Goal: Find contact information: Find contact information

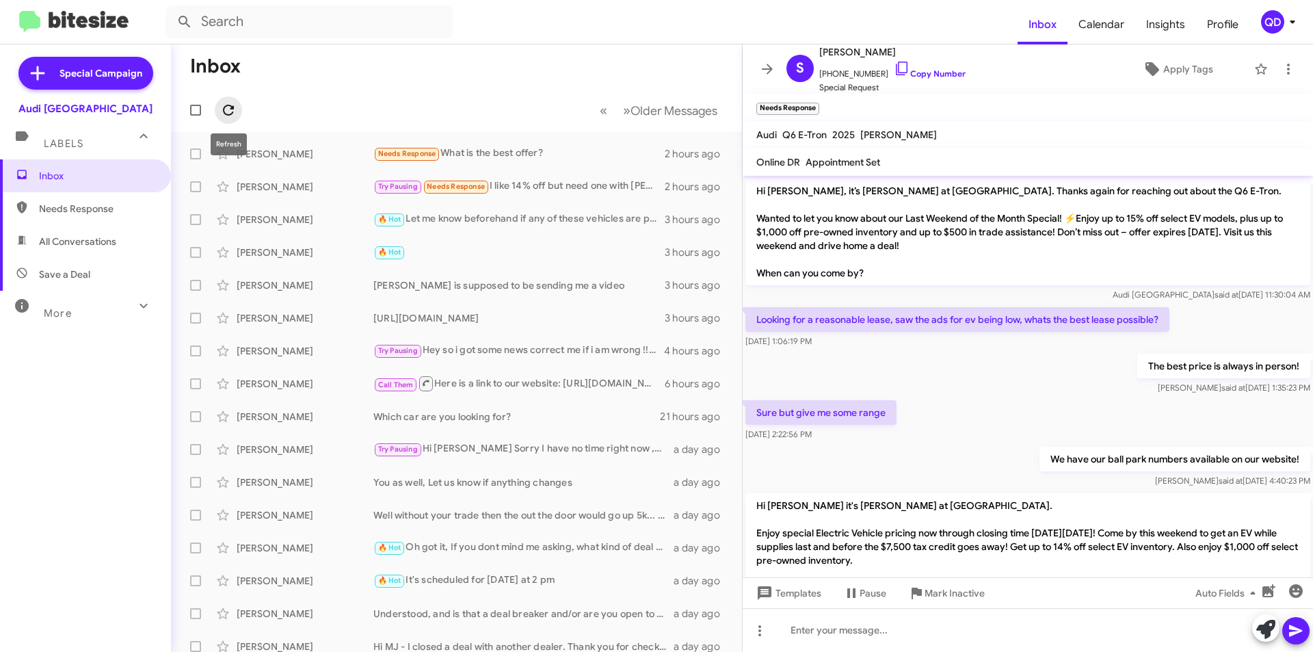
click at [232, 107] on icon at bounding box center [228, 110] width 11 height 11
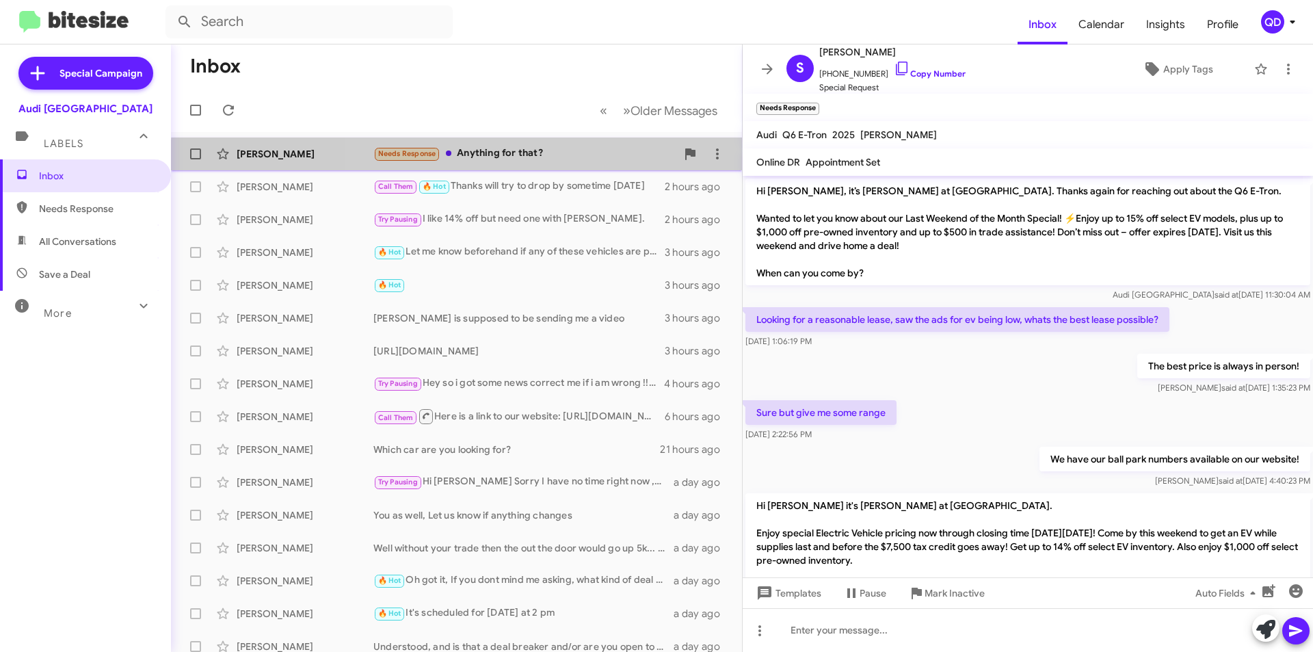
click at [545, 162] on div "[PERSON_NAME] Needs Response Anything for that? 8 minutes ago" at bounding box center [456, 153] width 549 height 27
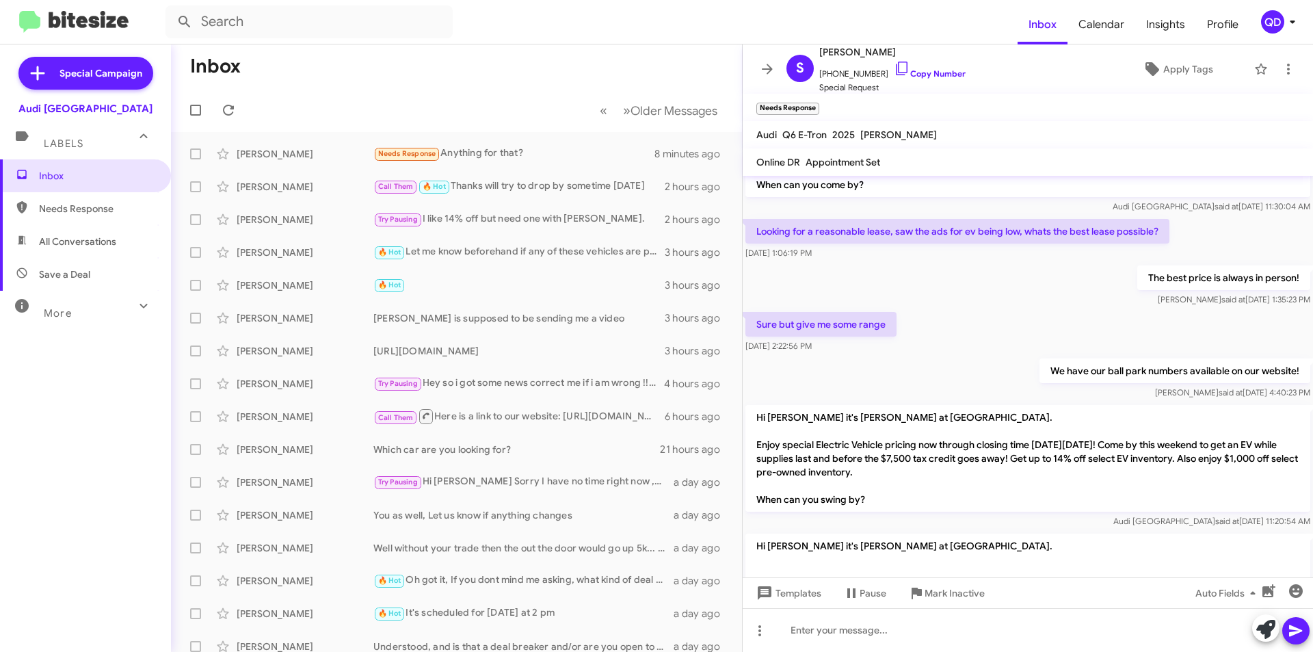
scroll to position [258, 0]
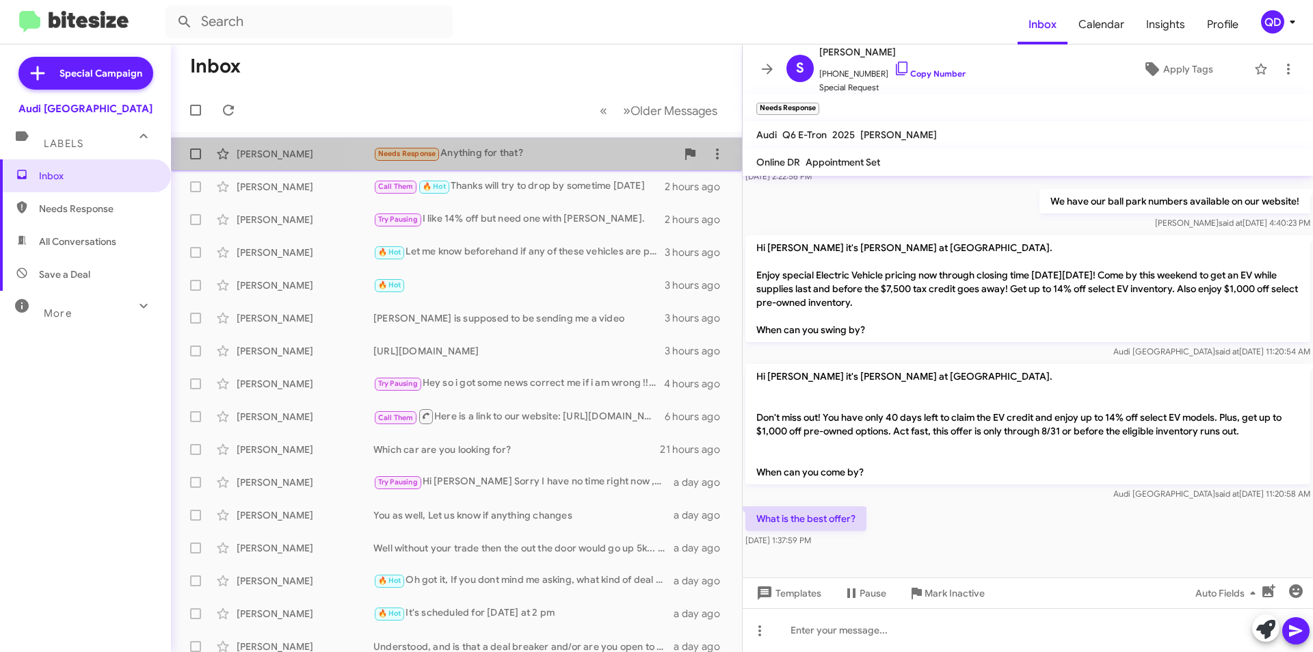
click at [509, 150] on div "Needs Response Anything for that?" at bounding box center [524, 154] width 303 height 16
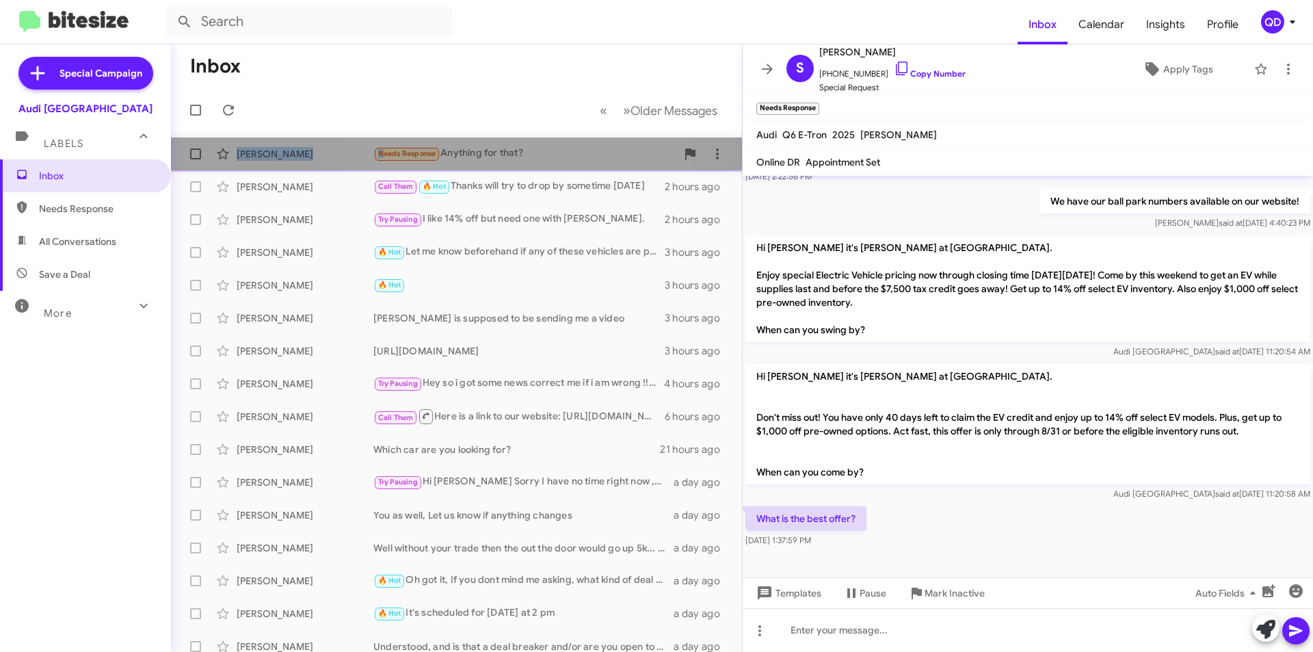
click at [509, 150] on div "Needs Response Anything for that?" at bounding box center [524, 154] width 303 height 16
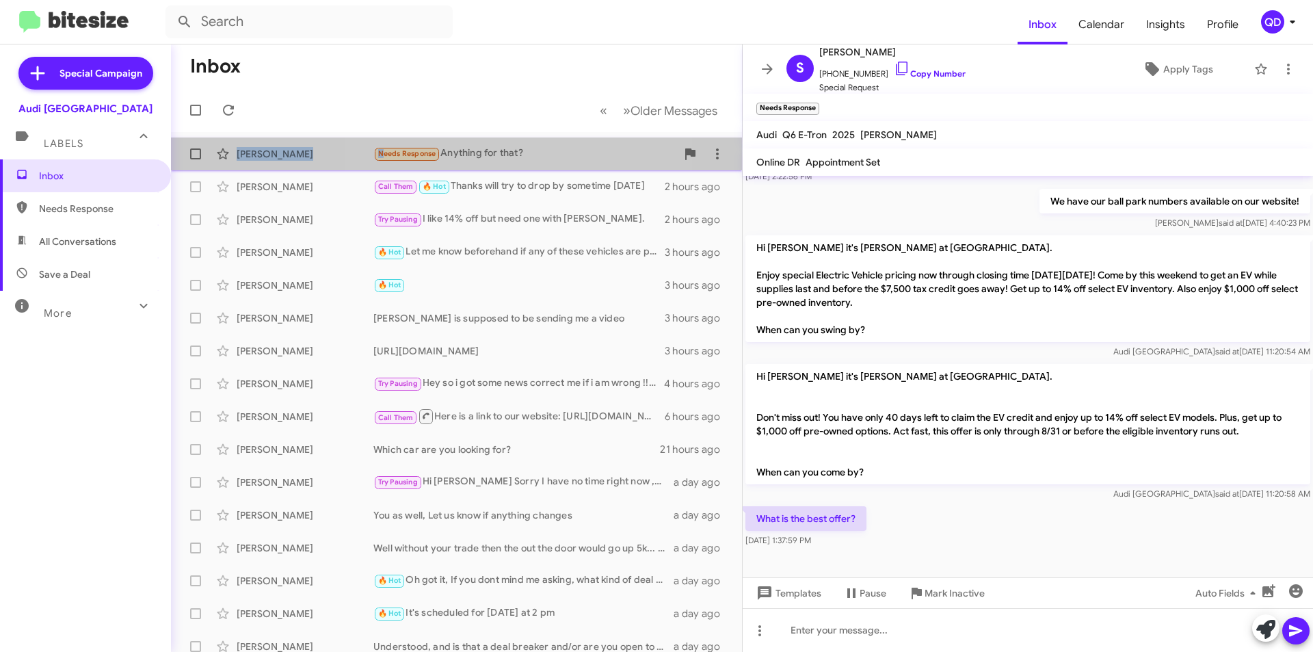
click at [509, 150] on div "Needs Response Anything for that?" at bounding box center [524, 154] width 303 height 16
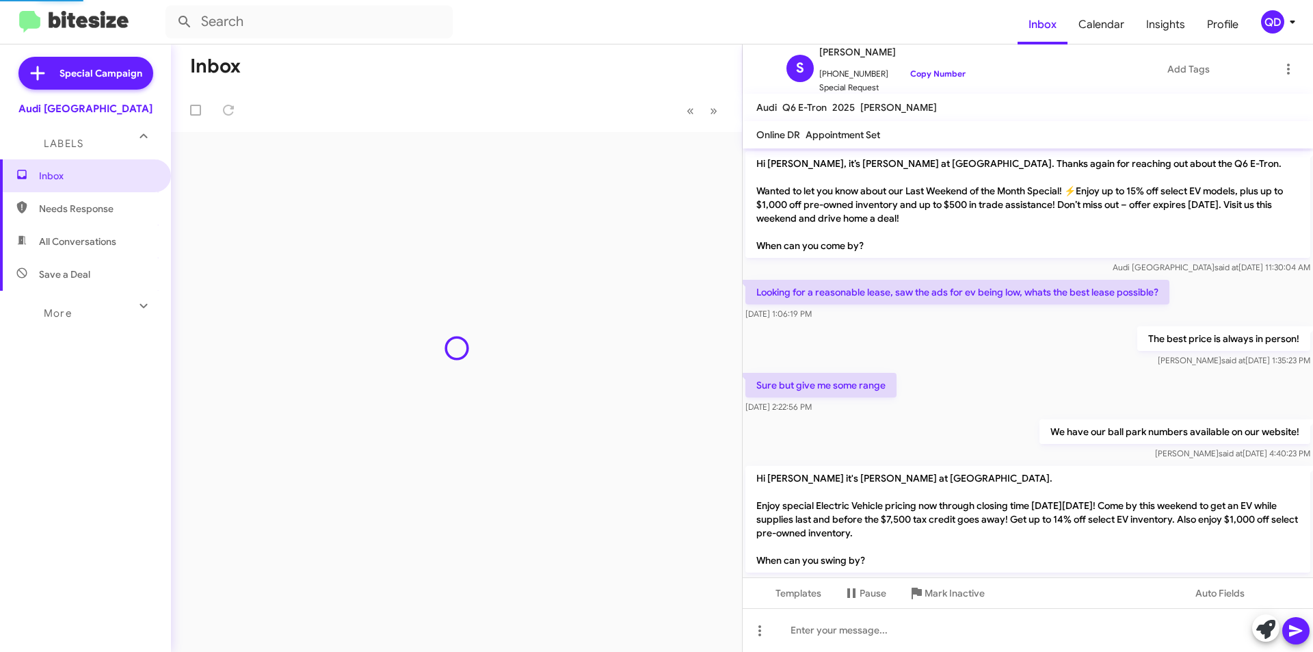
scroll to position [339, 0]
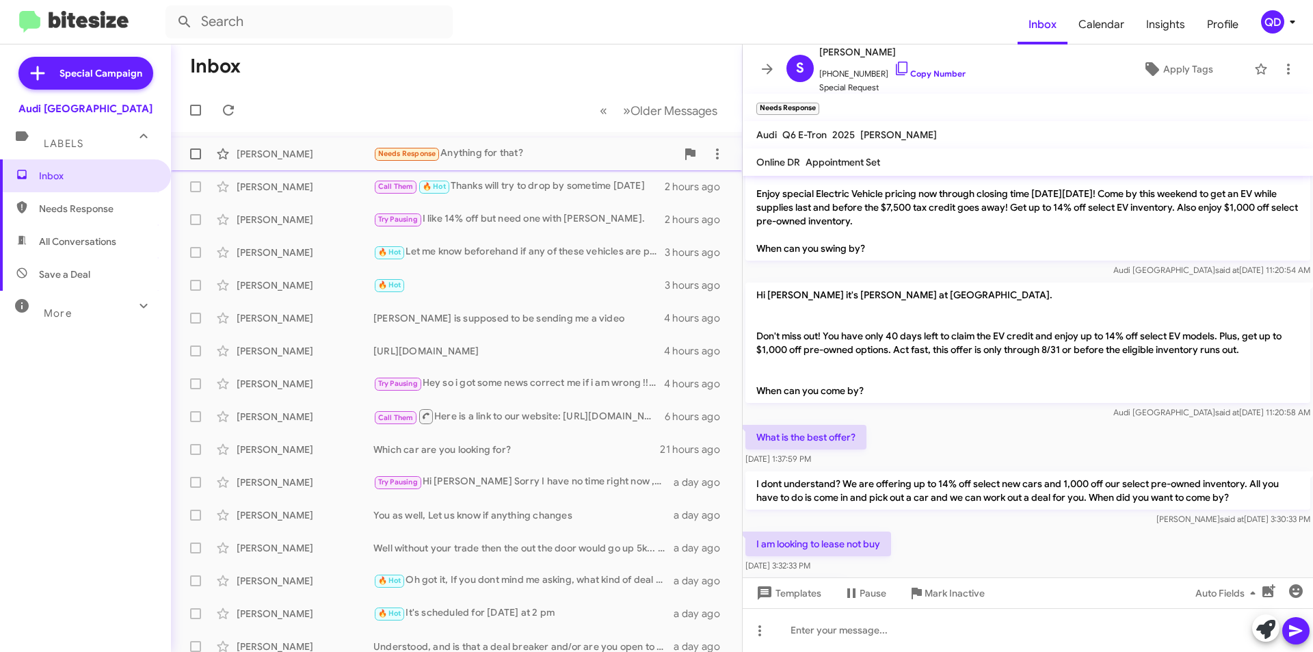
click at [533, 156] on div "Needs Response Anything for that?" at bounding box center [524, 154] width 303 height 16
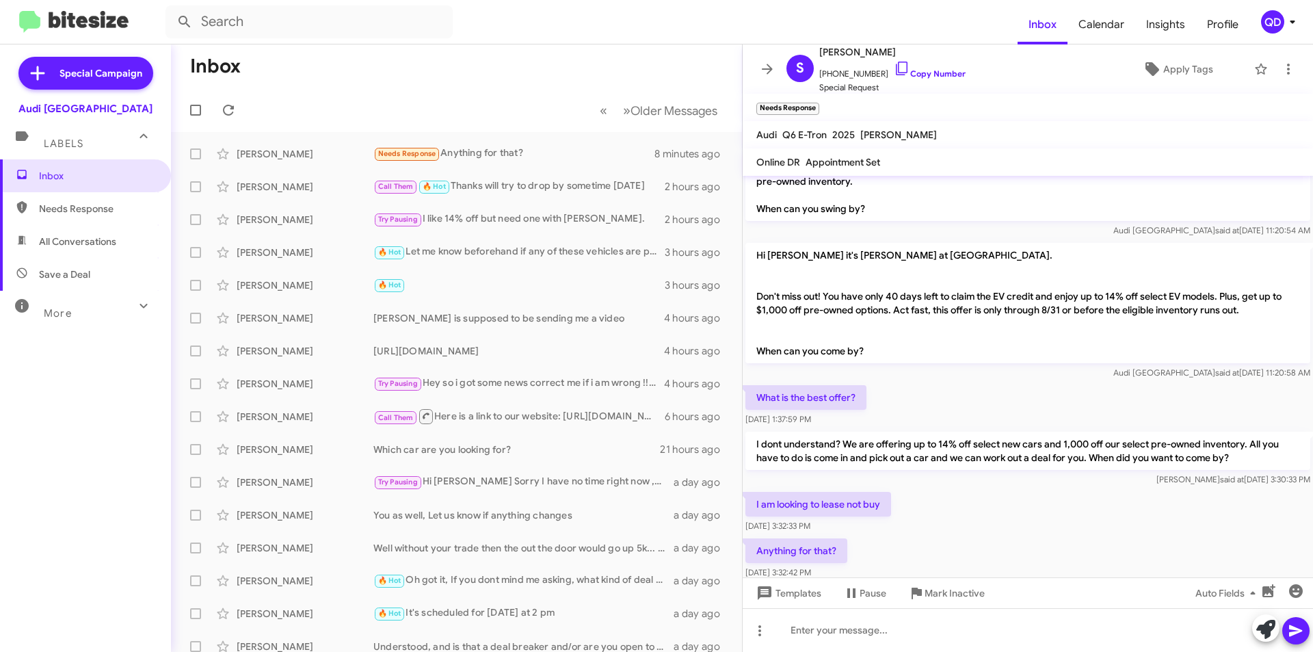
scroll to position [421, 0]
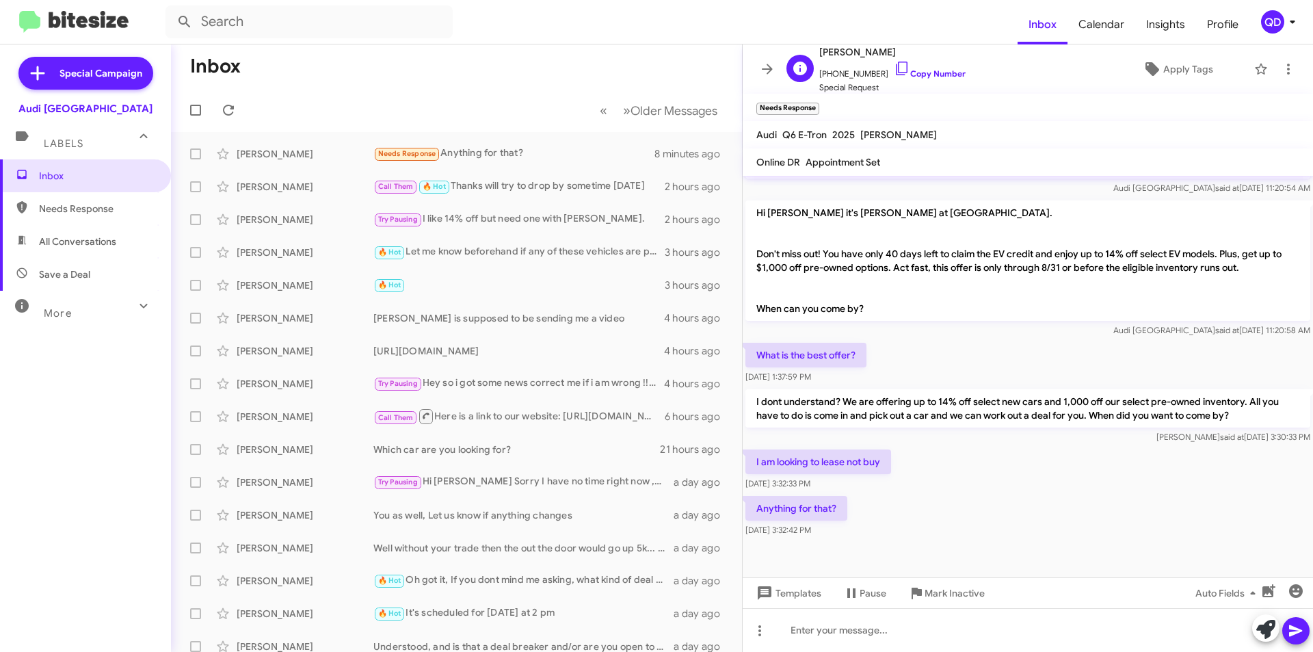
click at [848, 72] on span "+14082235652 Copy Number" at bounding box center [892, 70] width 146 height 21
click at [847, 72] on span "+14082235652 Copy Number" at bounding box center [892, 70] width 146 height 21
click at [903, 96] on mat-toolbar "Needs Response ×" at bounding box center [1028, 107] width 570 height 27
drag, startPoint x: 873, startPoint y: 73, endPoint x: 827, endPoint y: 73, distance: 46.5
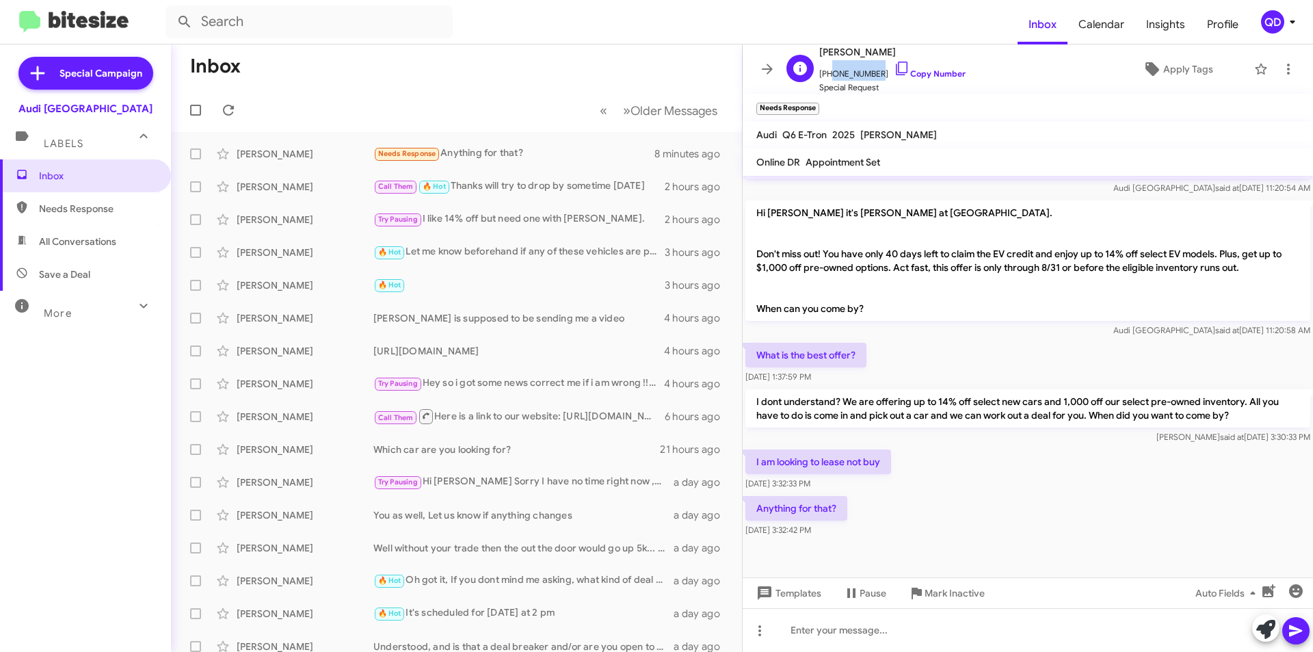
click at [827, 73] on span "+14082235652 Copy Number" at bounding box center [892, 70] width 146 height 21
copy span "4082235652"
